Goal: Information Seeking & Learning: Learn about a topic

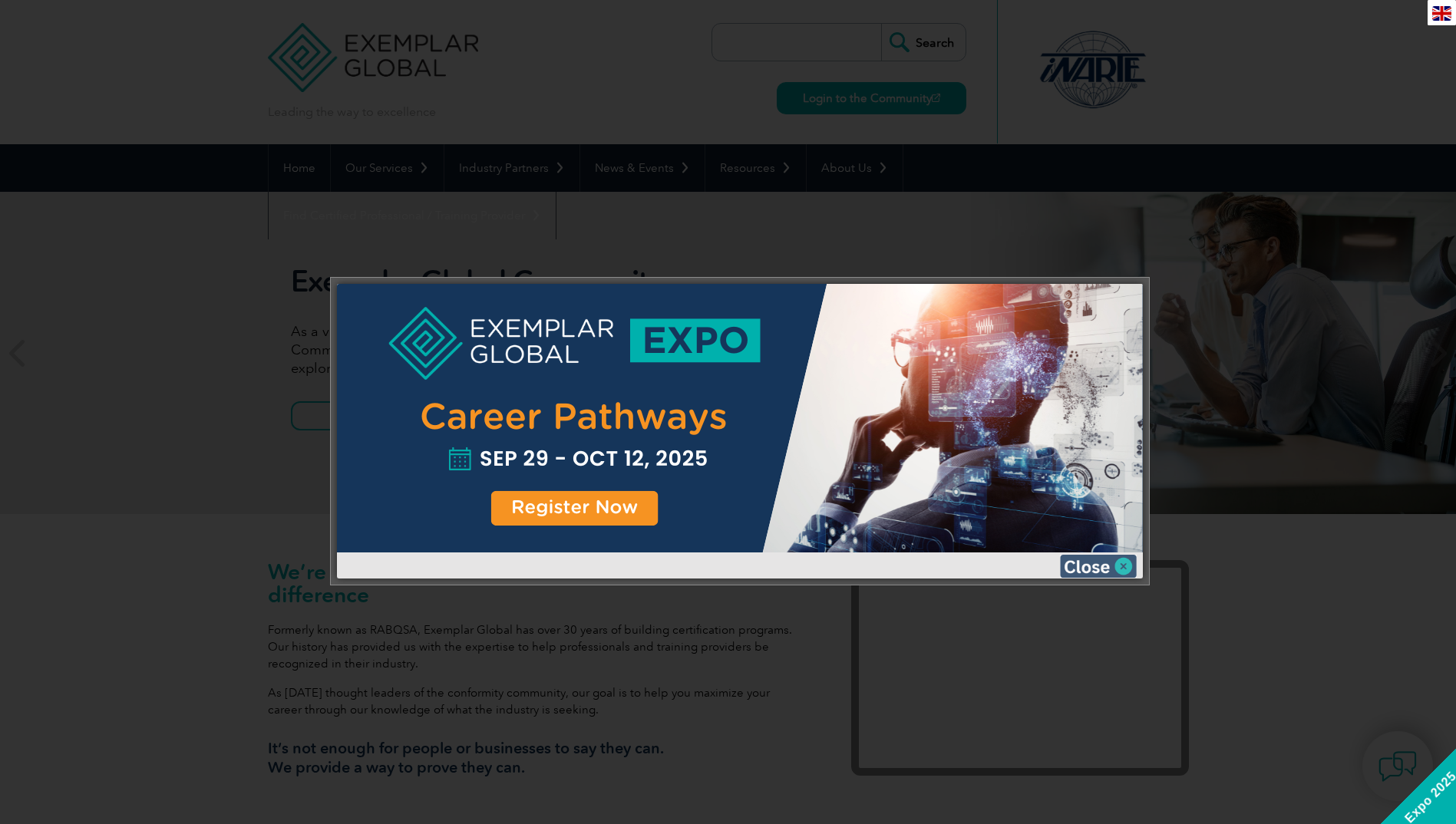
click at [1123, 561] on img at bounding box center [1098, 566] width 77 height 23
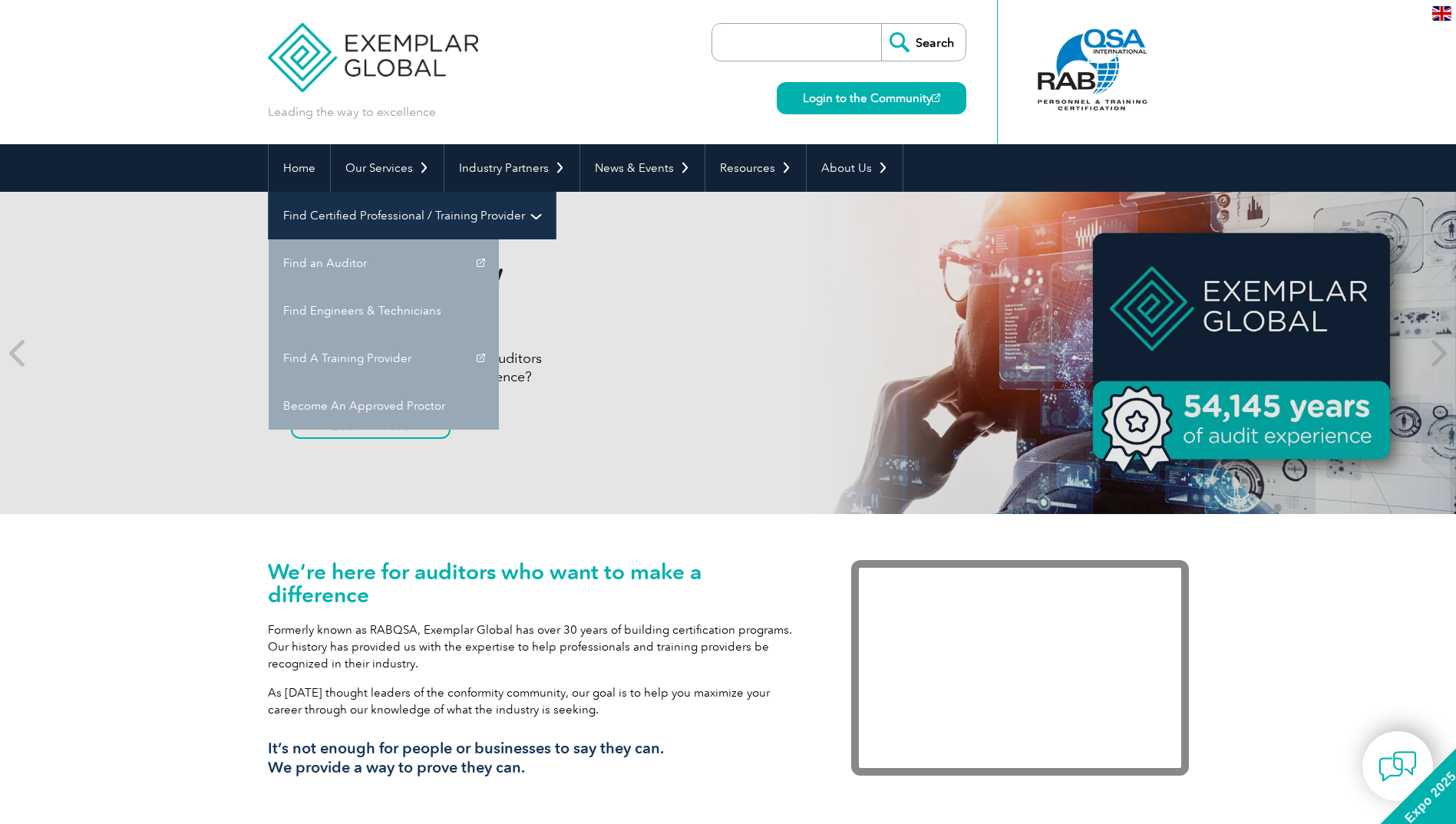
click at [555, 192] on link "Find Certified Professional / Training Provider" at bounding box center [411, 215] width 287 height 47
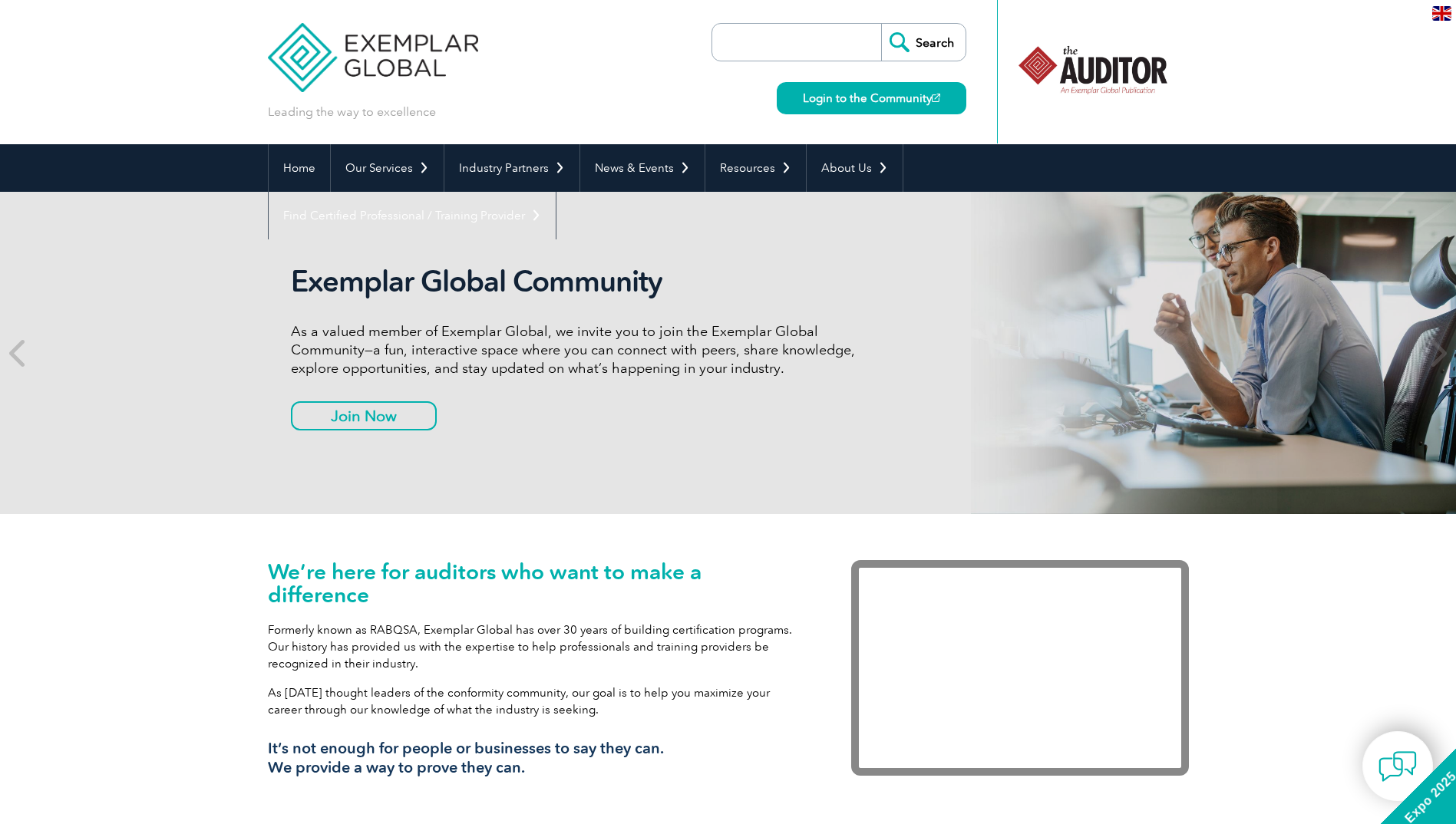
click at [791, 47] on input "search" at bounding box center [800, 43] width 162 height 37
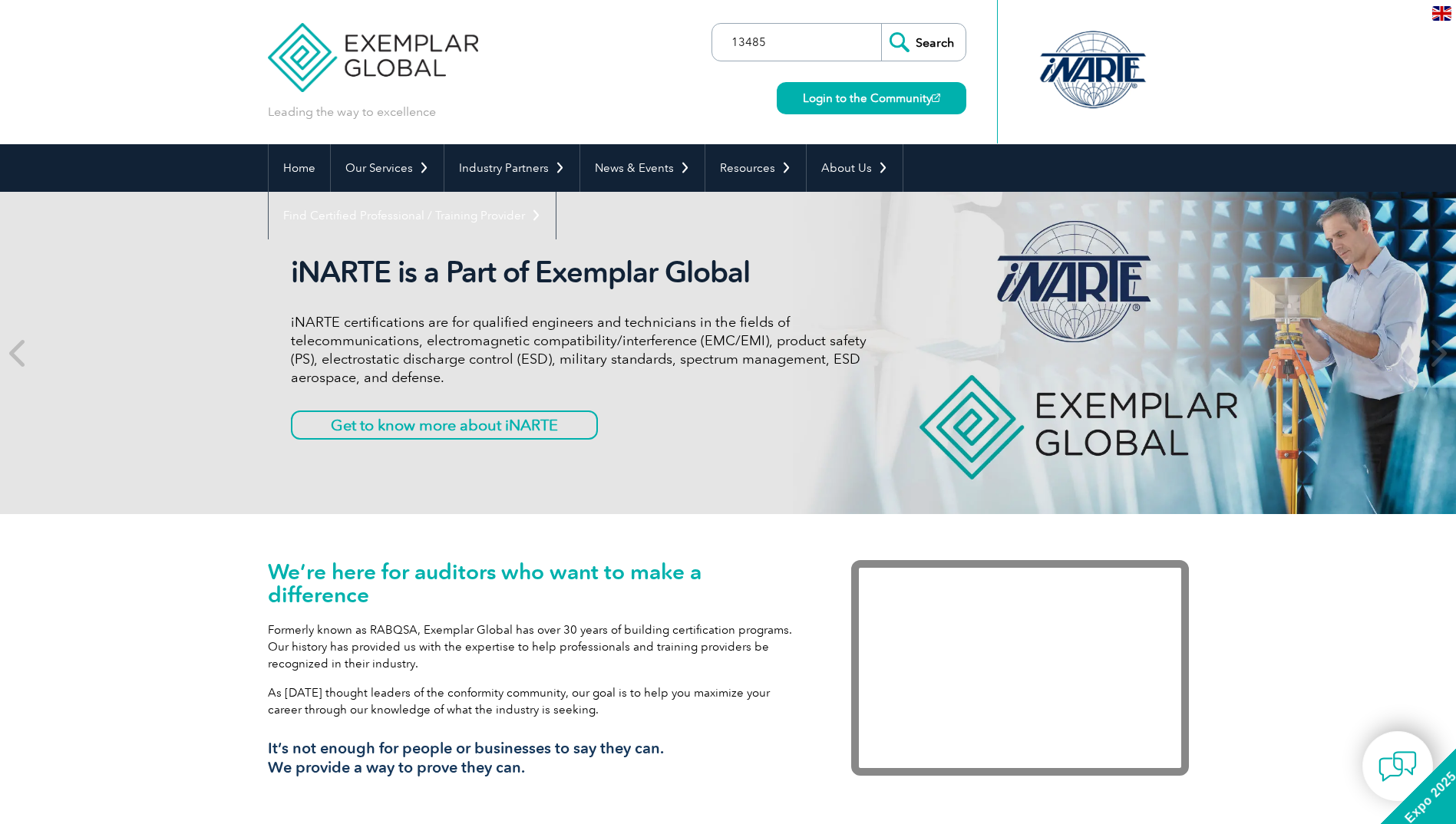
type input "13485"
click at [881, 24] on input "Search" at bounding box center [922, 43] width 84 height 37
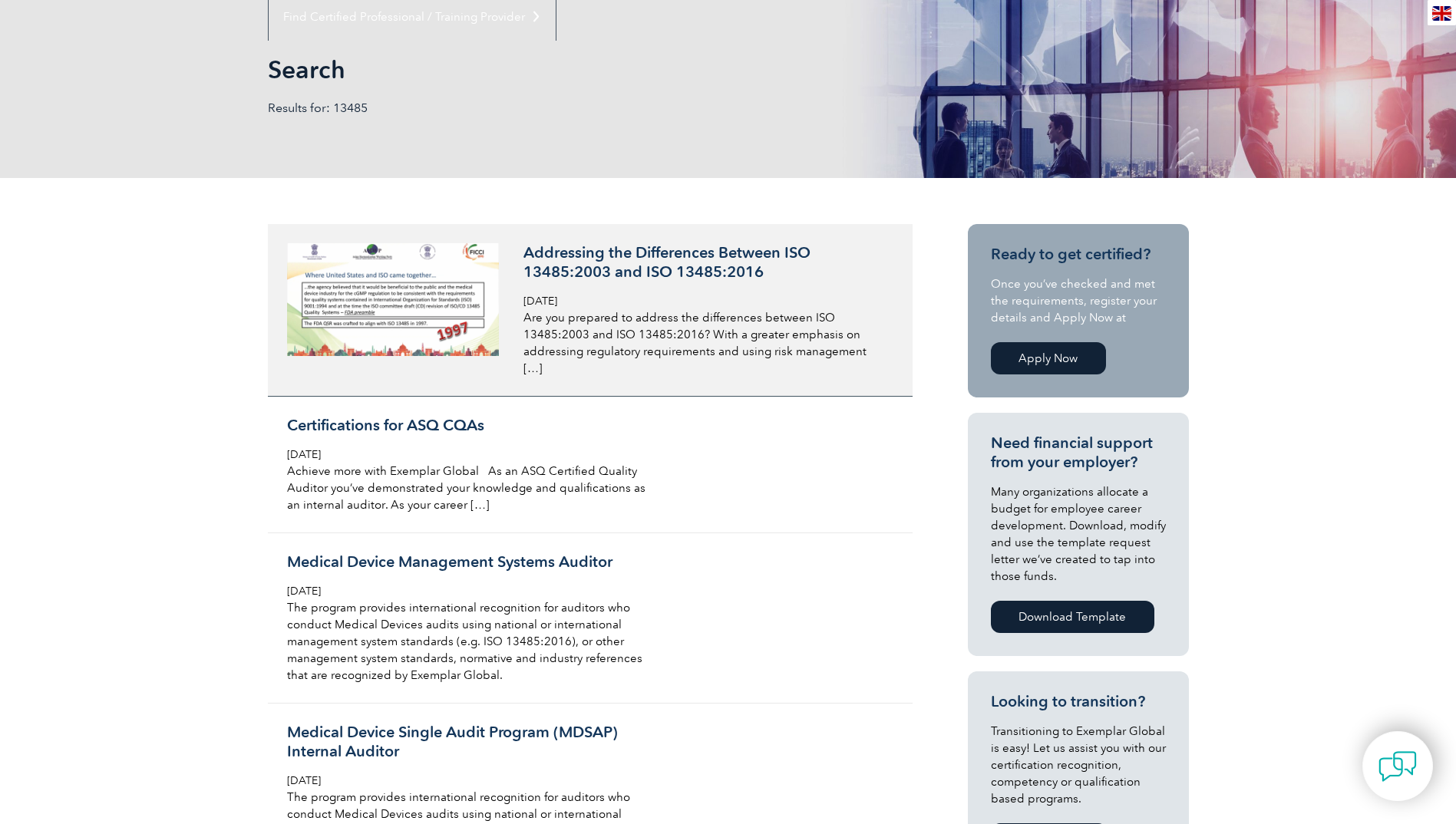
scroll to position [307, 0]
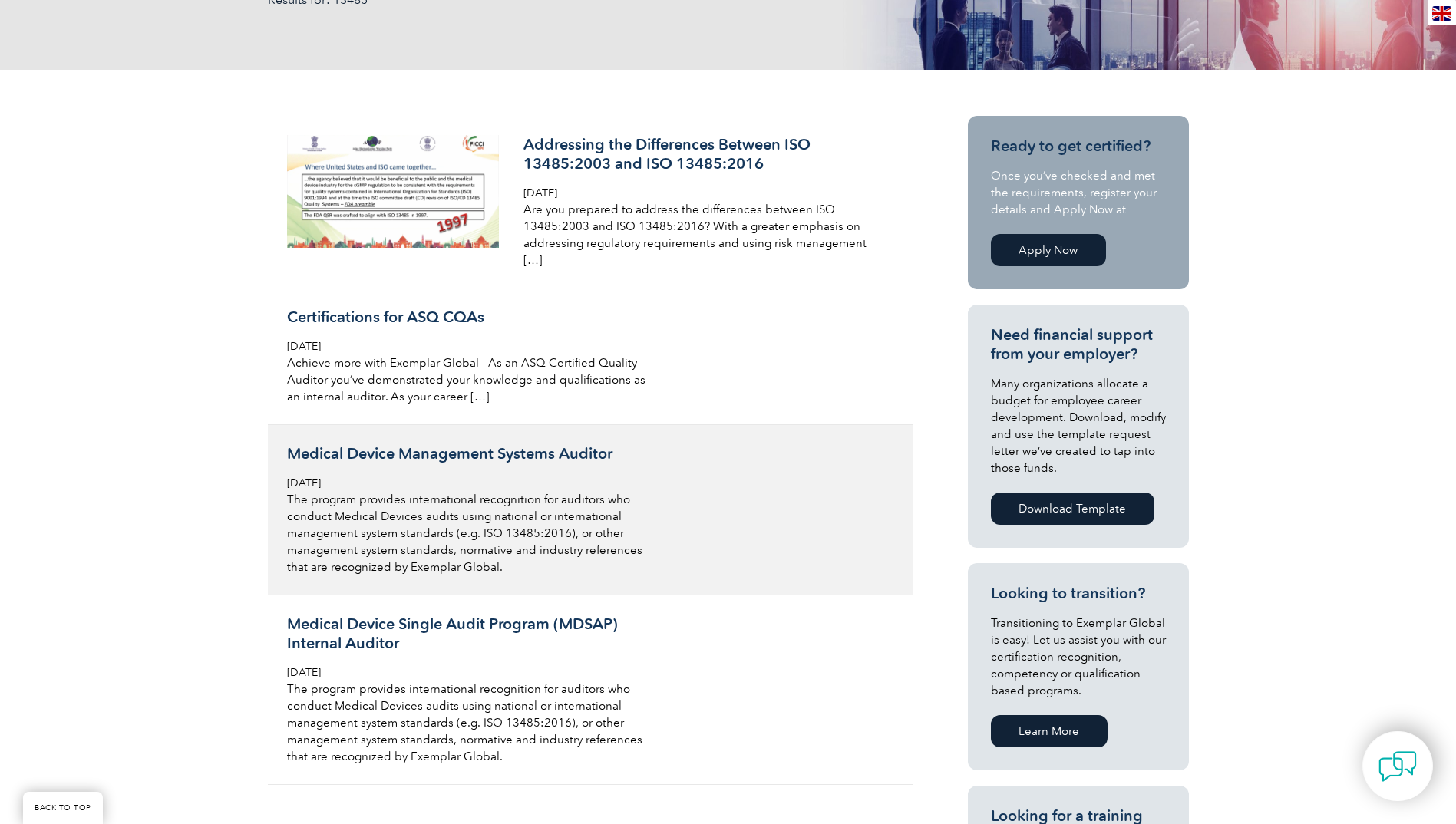
click at [679, 528] on link "Medical Device Management Systems Auditor [DATE] The program provides internati…" at bounding box center [590, 510] width 644 height 170
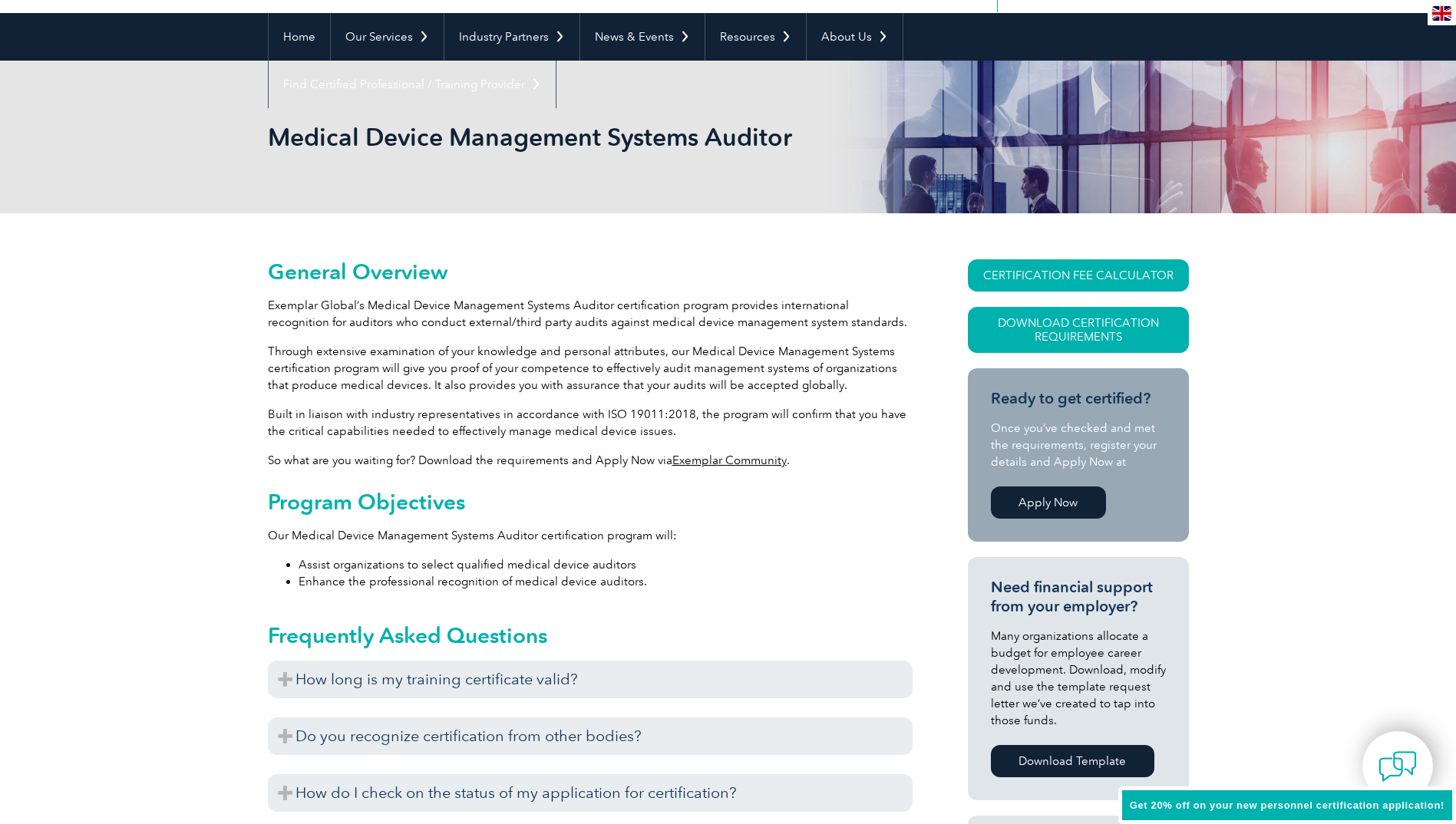
scroll to position [153, 0]
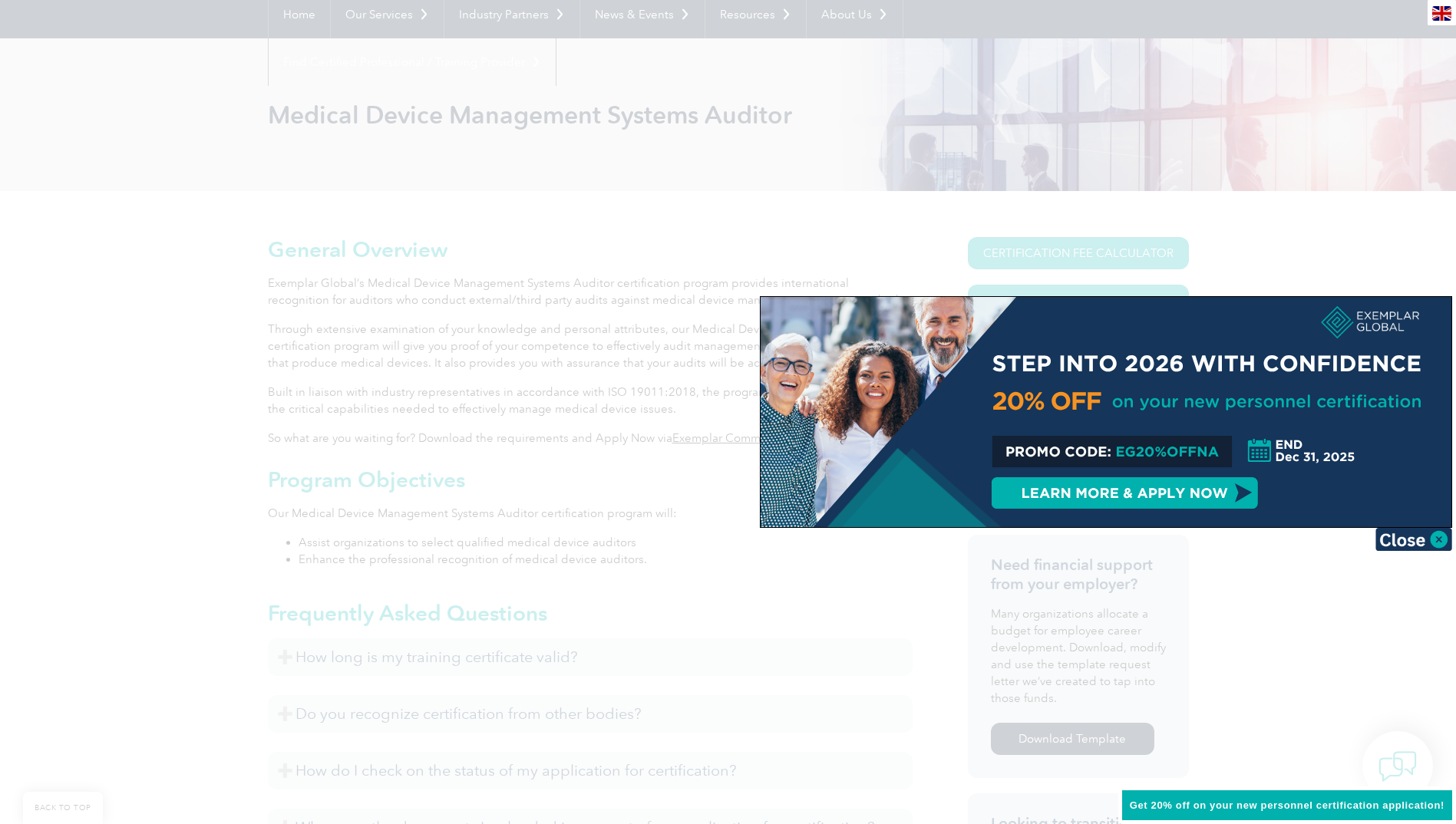
click at [1409, 536] on img at bounding box center [1413, 539] width 77 height 23
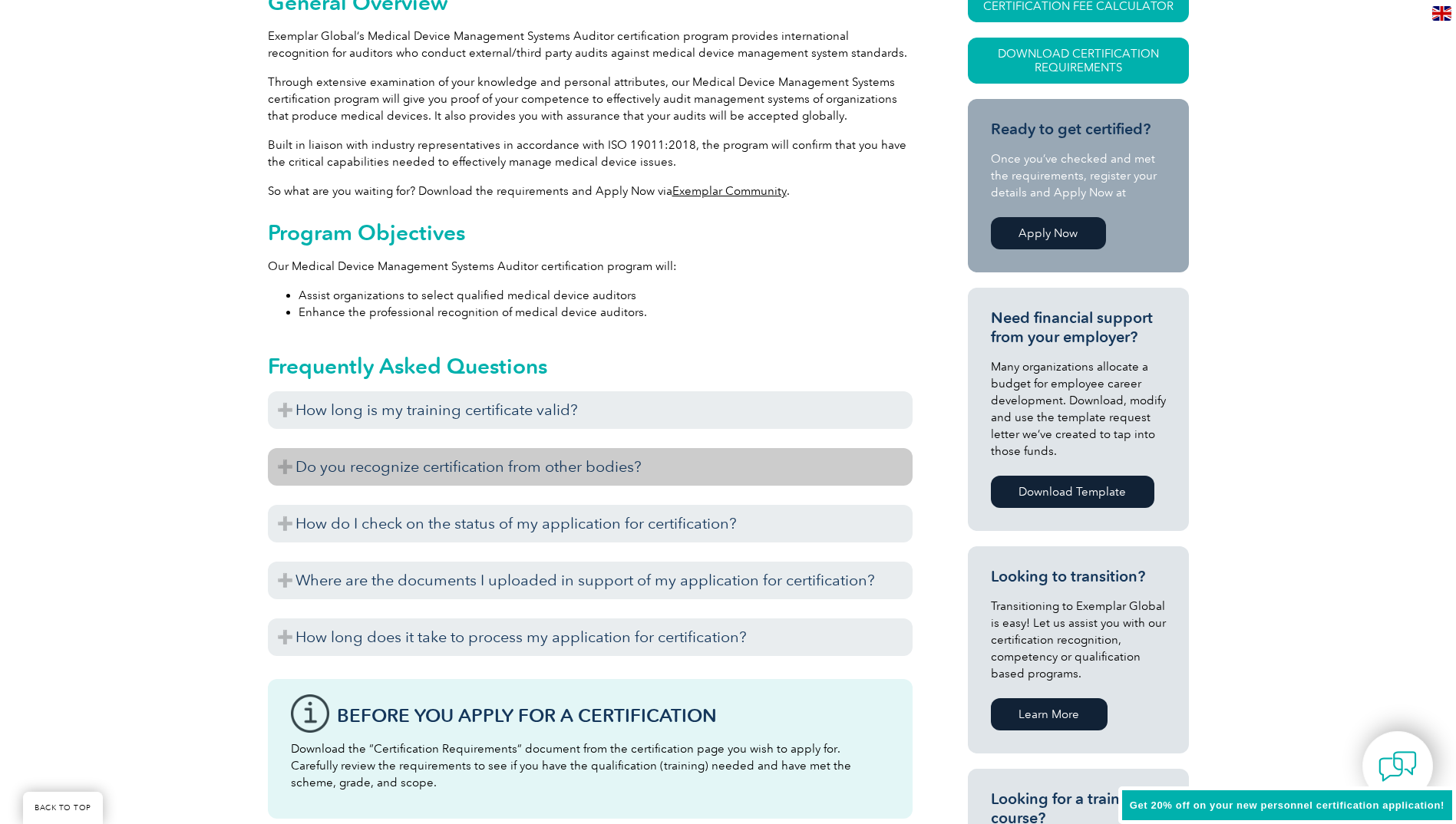
scroll to position [307, 0]
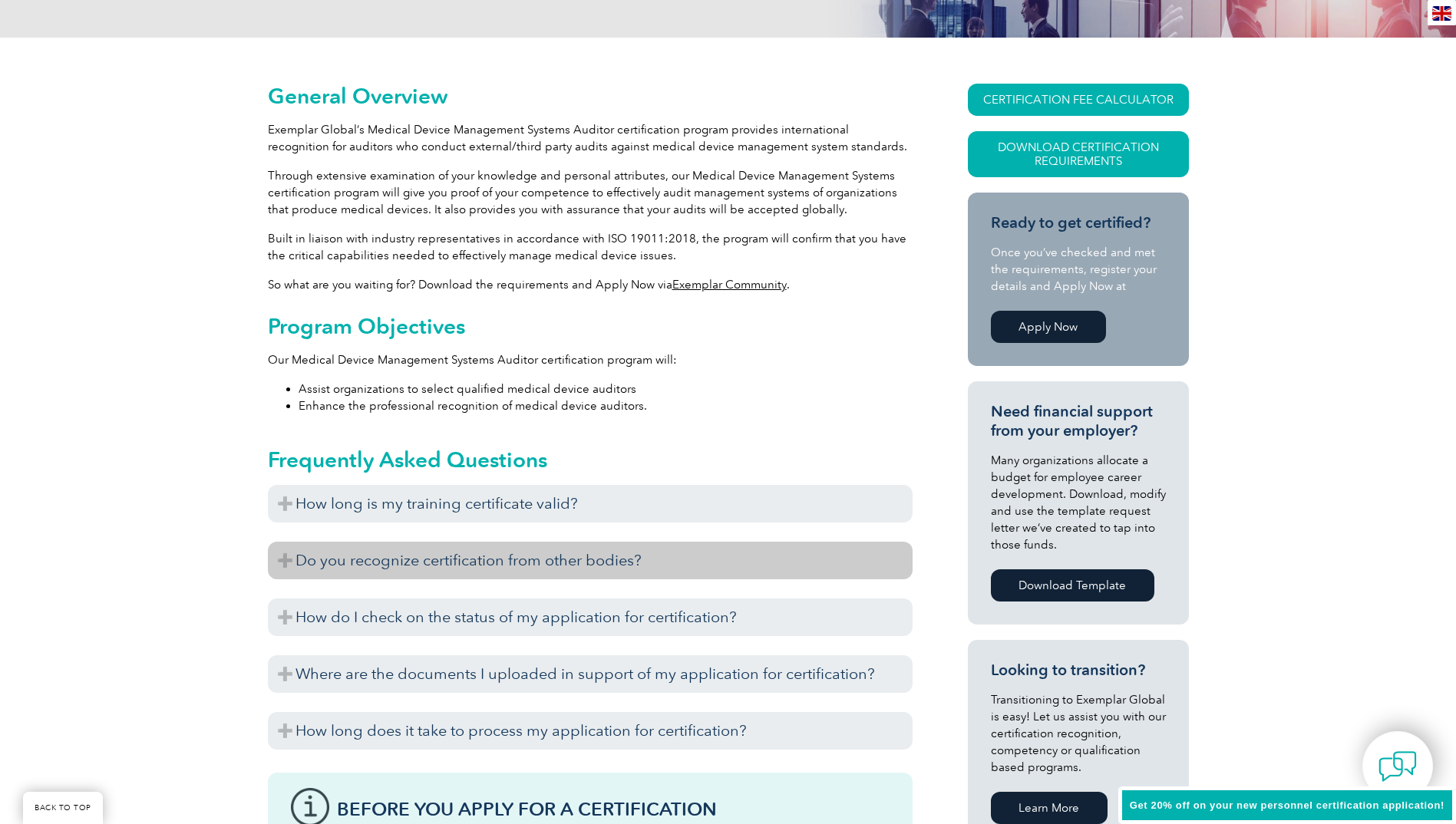
click at [410, 565] on h3 "Do you recognize certification from other bodies?" at bounding box center [590, 560] width 644 height 38
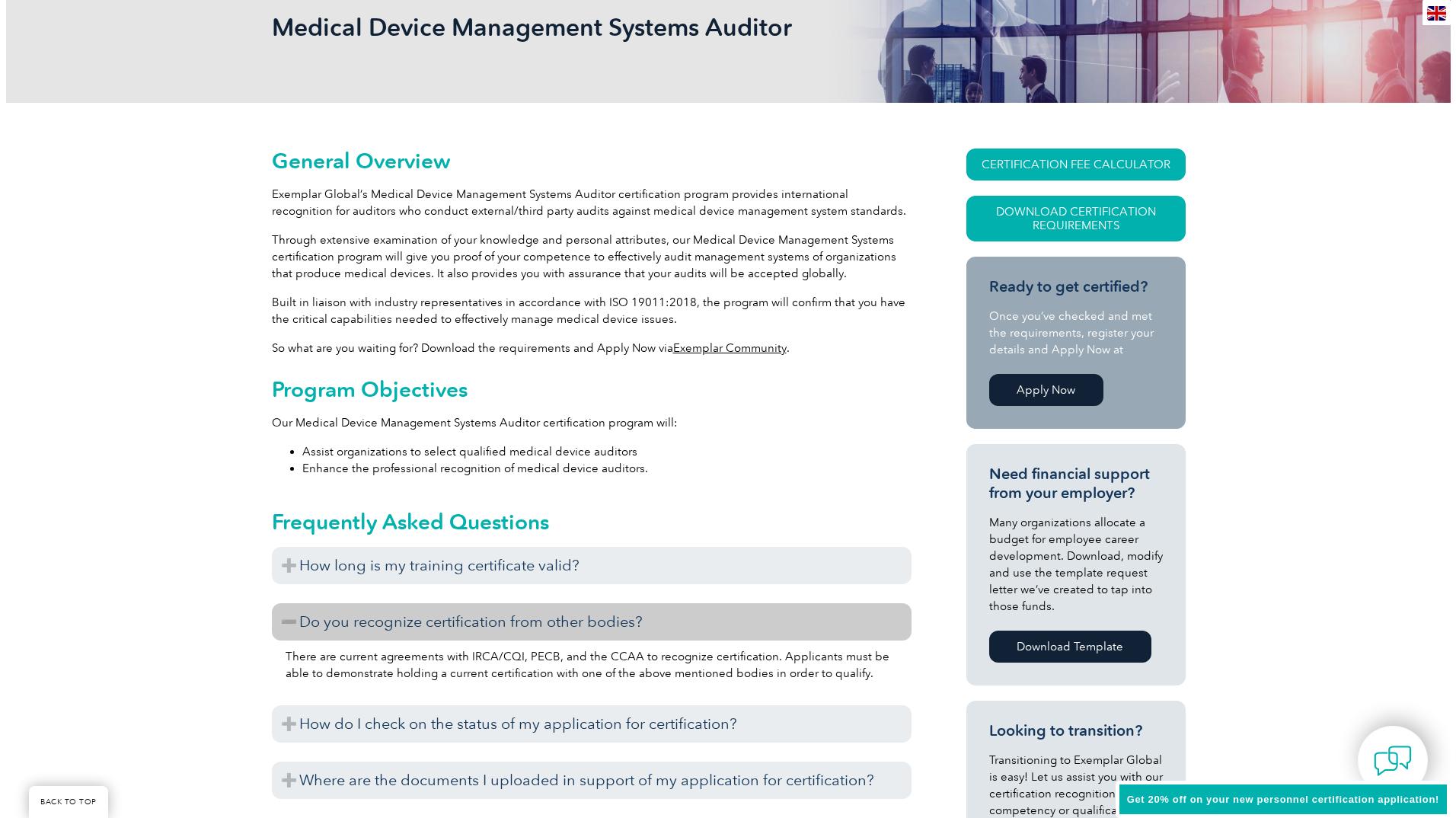
scroll to position [229, 0]
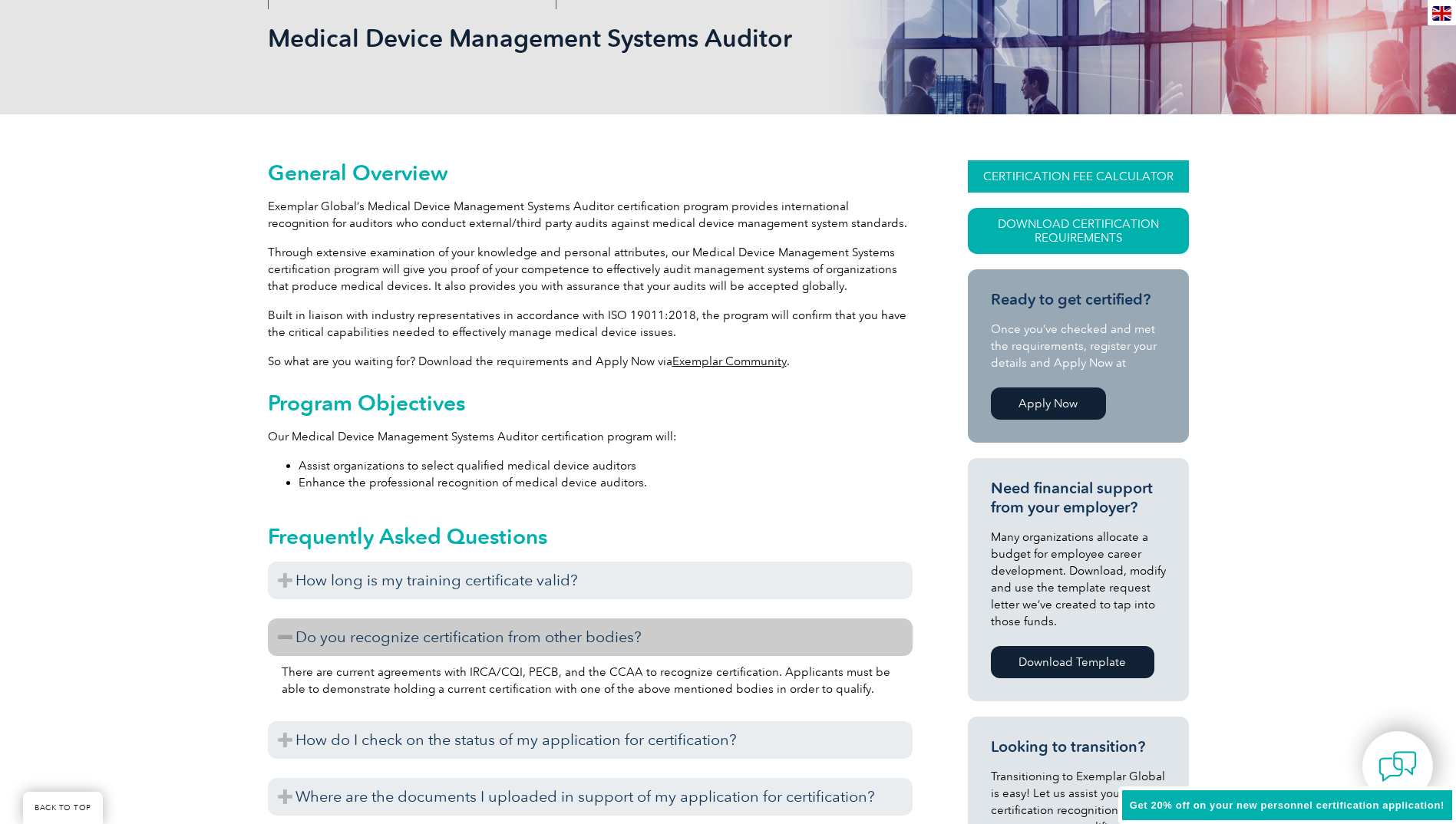
click at [1006, 168] on link "CERTIFICATION FEE CALCULATOR" at bounding box center [1078, 177] width 221 height 32
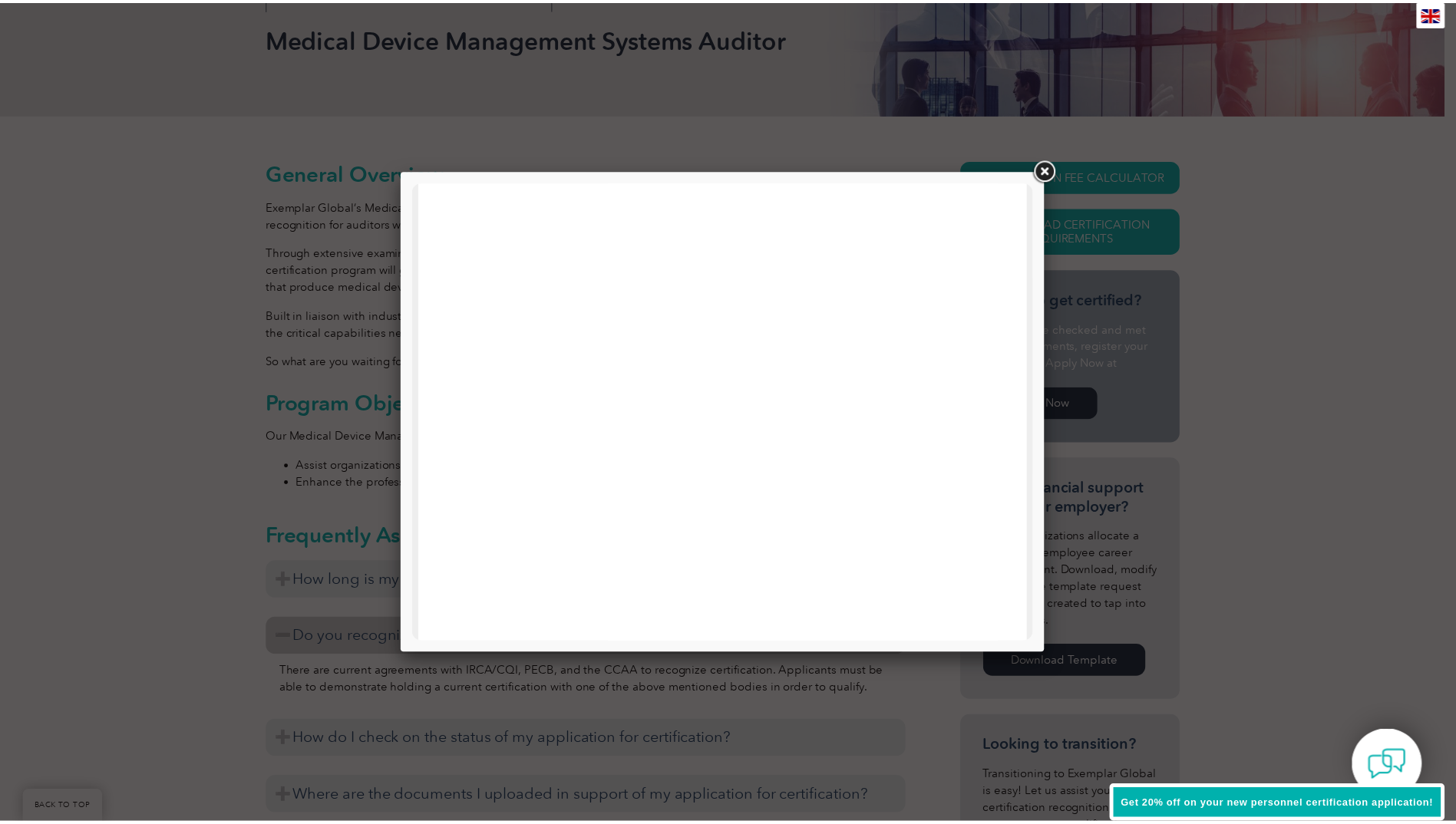
scroll to position [732, 0]
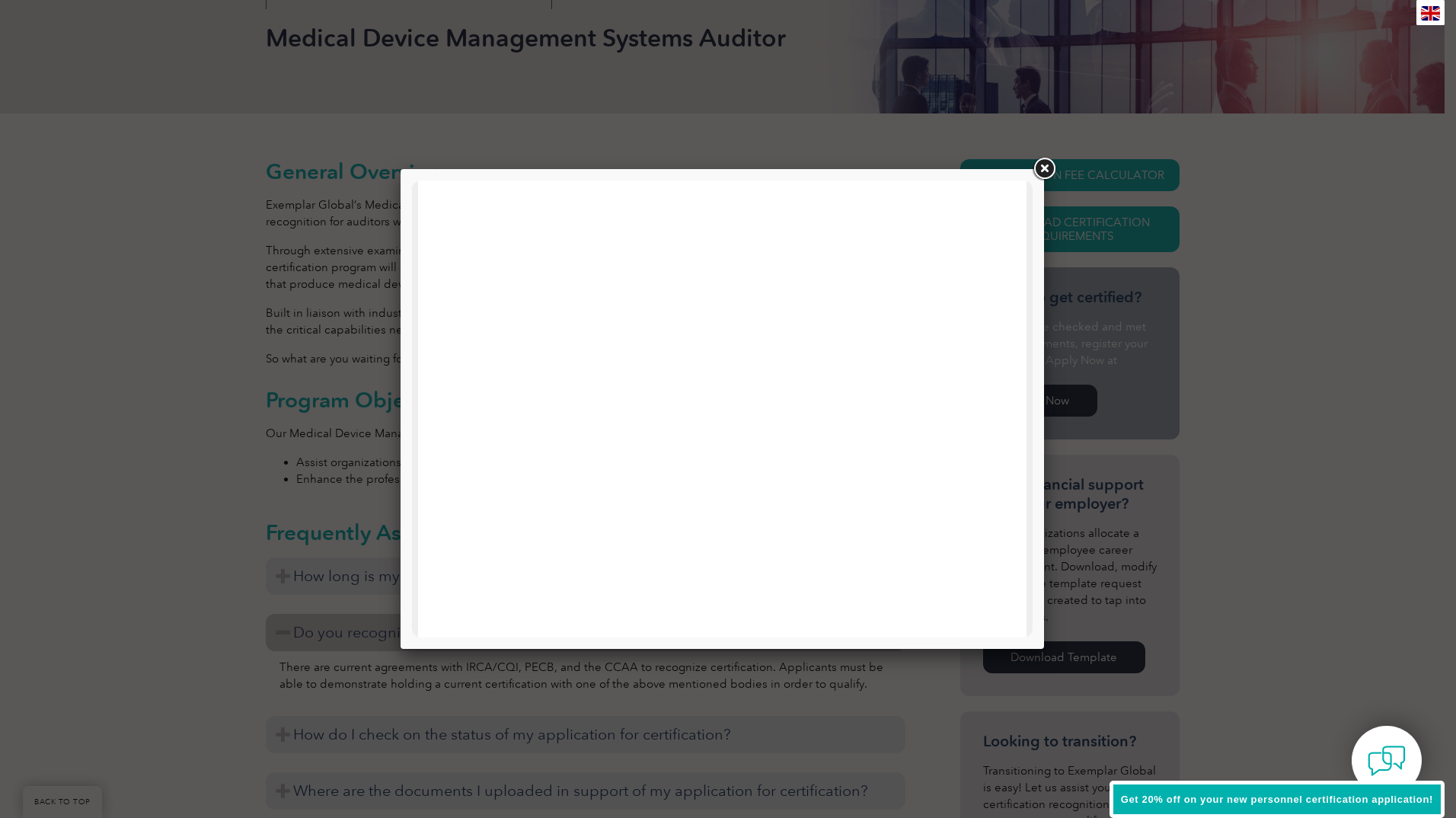
click at [1042, 163] on link at bounding box center [1044, 169] width 27 height 27
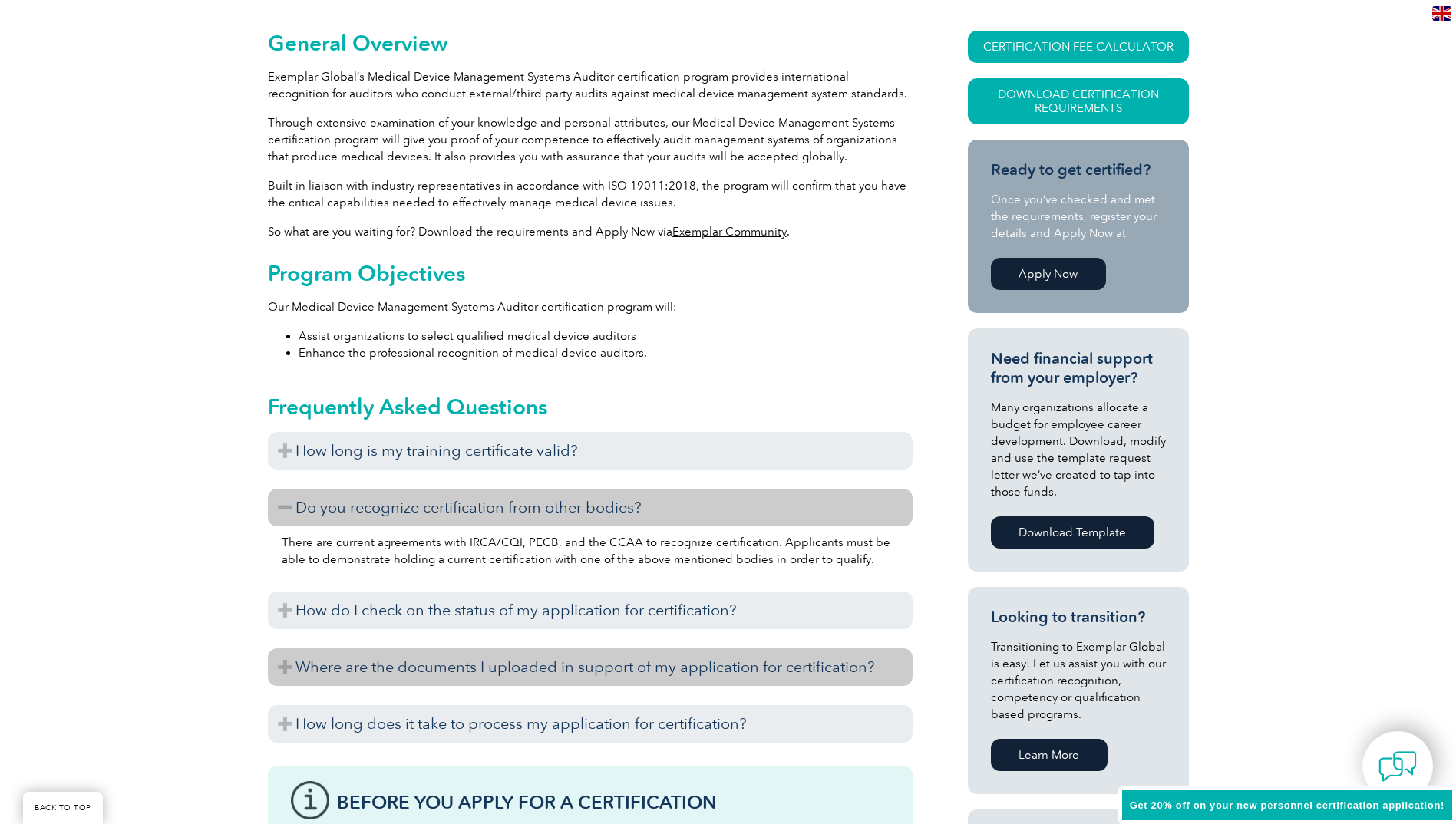
scroll to position [384, 0]
